Goal: Task Accomplishment & Management: Use online tool/utility

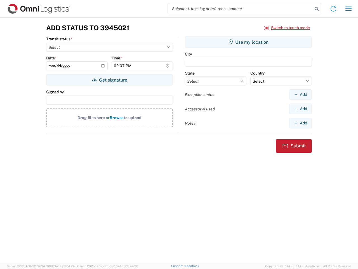
click at [240, 9] on input "search" at bounding box center [240, 8] width 145 height 11
click at [317, 9] on icon at bounding box center [317, 9] width 8 height 8
click at [333, 9] on icon at bounding box center [333, 8] width 9 height 9
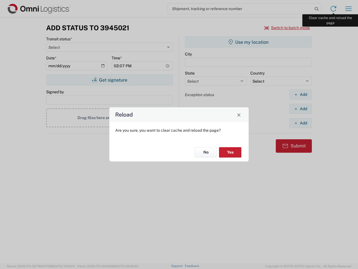
click at [349, 9] on div "Reload Are you sure, you want to clear cache and reload the page? No Yes" at bounding box center [179, 134] width 358 height 269
click at [287, 28] on div "Reload Are you sure, you want to clear cache and reload the page? No Yes" at bounding box center [179, 134] width 358 height 269
click at [109, 80] on div "Reload Are you sure, you want to clear cache and reload the page? No Yes" at bounding box center [179, 134] width 358 height 269
click at [248, 42] on div "Reload Are you sure, you want to clear cache and reload the page? No Yes" at bounding box center [179, 134] width 358 height 269
click at [300, 94] on div "Reload Are you sure, you want to clear cache and reload the page? No Yes" at bounding box center [179, 134] width 358 height 269
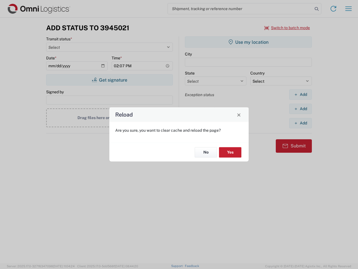
click at [300, 109] on div "Reload Are you sure, you want to clear cache and reload the page? No Yes" at bounding box center [179, 134] width 358 height 269
click at [300, 123] on div "Reload Are you sure, you want to clear cache and reload the page? No Yes" at bounding box center [179, 134] width 358 height 269
